Goal: Transaction & Acquisition: Book appointment/travel/reservation

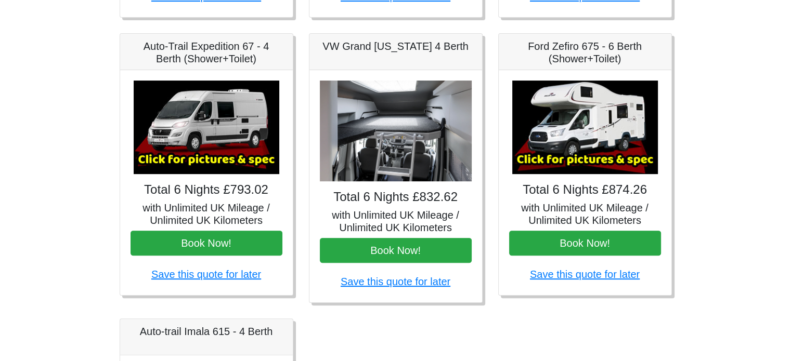
scroll to position [208, 0]
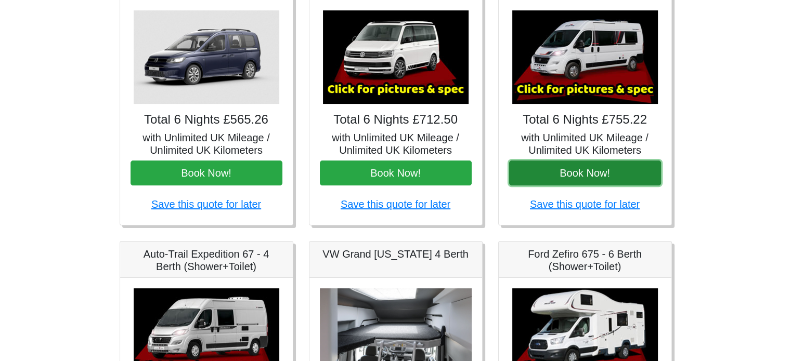
click at [602, 170] on button "Book Now!" at bounding box center [585, 173] width 152 height 25
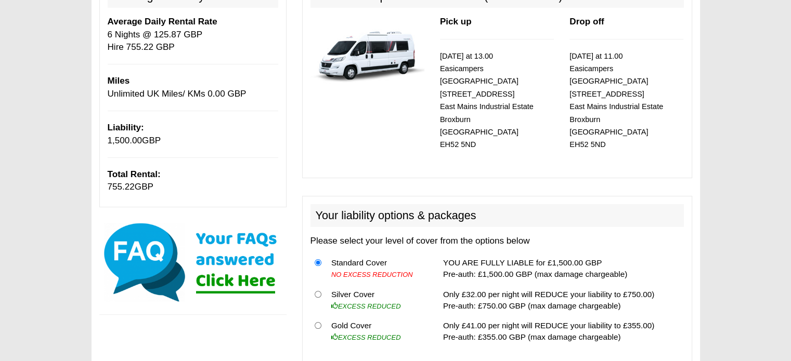
scroll to position [208, 0]
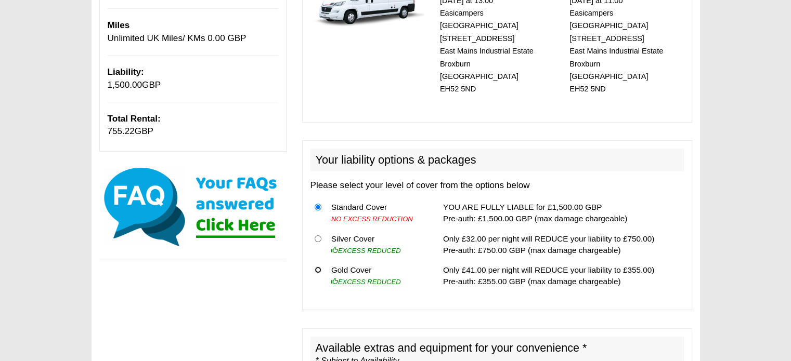
click at [316, 267] on input "radio" at bounding box center [317, 270] width 7 height 7
radio input "true"
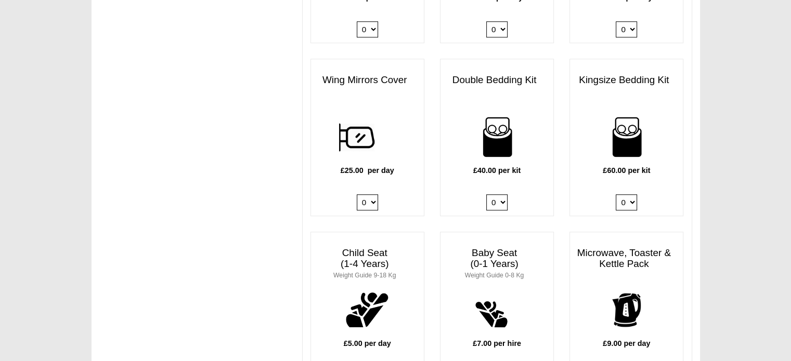
scroll to position [884, 0]
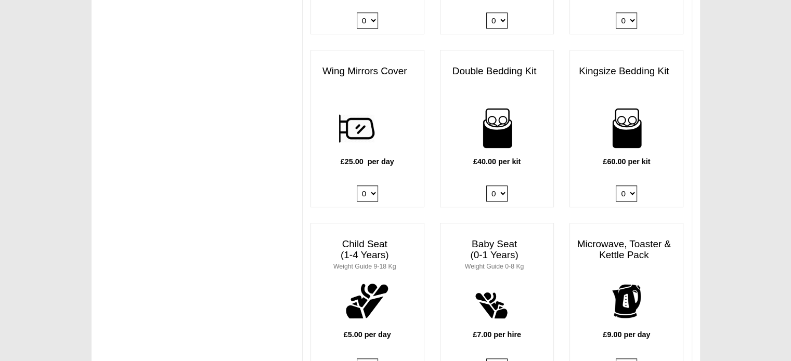
click at [498, 186] on select "0 1 2 3 4" at bounding box center [496, 194] width 21 height 16
click at [486, 186] on select "0 1 2 3 4" at bounding box center [496, 194] width 21 height 16
click at [501, 186] on select "0 1 2 3 4" at bounding box center [496, 194] width 21 height 16
select select "Double Bedding Kit x QTY 1 @ 40.00 GBP per kit."
click at [486, 186] on select "0 1 2 3 4" at bounding box center [496, 194] width 21 height 16
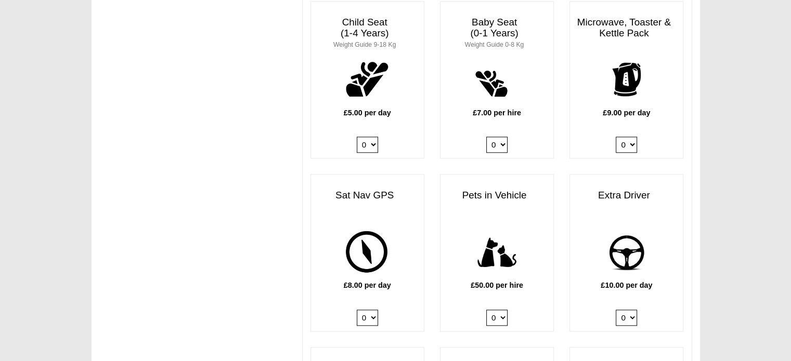
scroll to position [1040, 0]
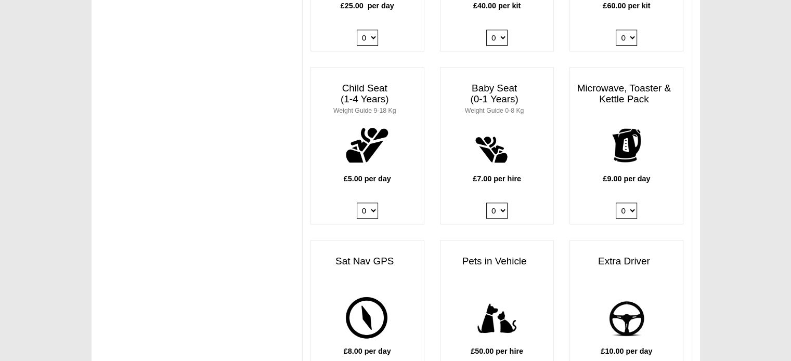
click at [627, 203] on select "0 1" at bounding box center [625, 211] width 21 height 16
select select "Kitchen Pack x QTY 1 @ 9.00 GBP per day."
click at [615, 203] on select "0 1" at bounding box center [625, 211] width 21 height 16
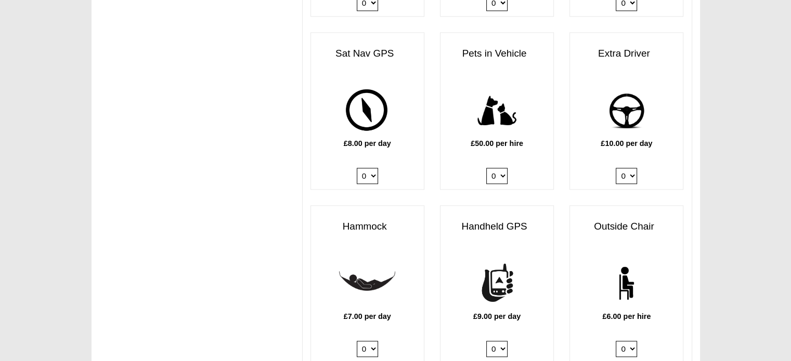
scroll to position [1403, 0]
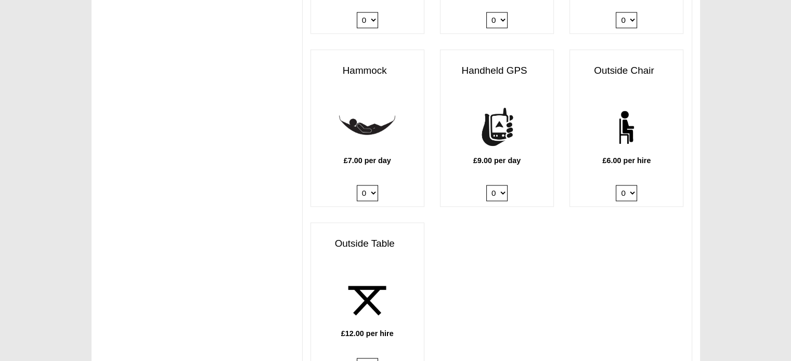
click at [380, 353] on div "£12.00 per hire 0 1 2" at bounding box center [367, 325] width 113 height 107
click at [375, 358] on select "0 1 2" at bounding box center [367, 366] width 21 height 16
select select "Outside Table x QTY 1 @ 12.00 GBP per hire."
click at [357, 358] on select "0 1 2" at bounding box center [367, 366] width 21 height 16
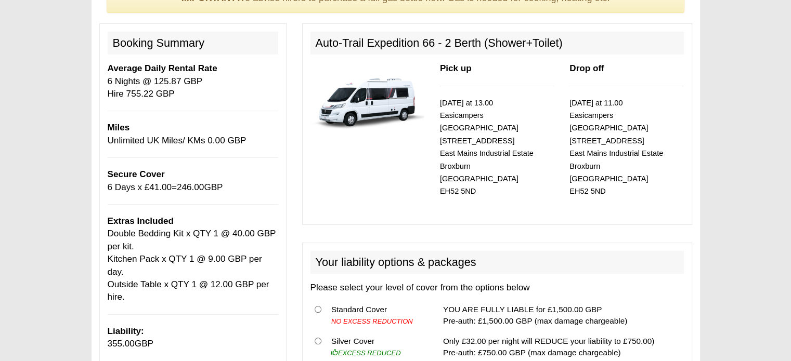
scroll to position [1, 0]
